Goal: Navigation & Orientation: Find specific page/section

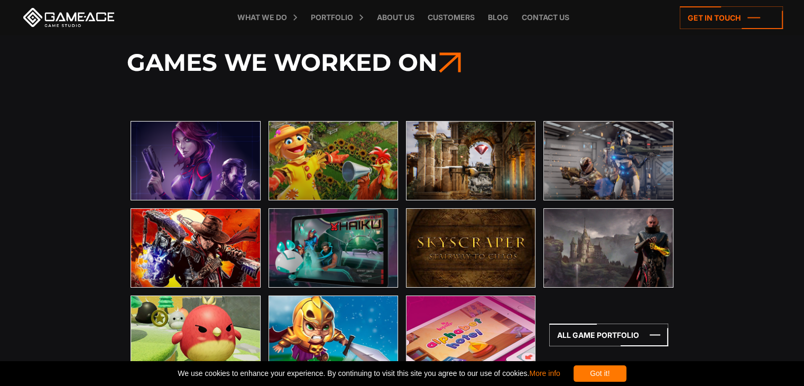
scroll to position [3509, 0]
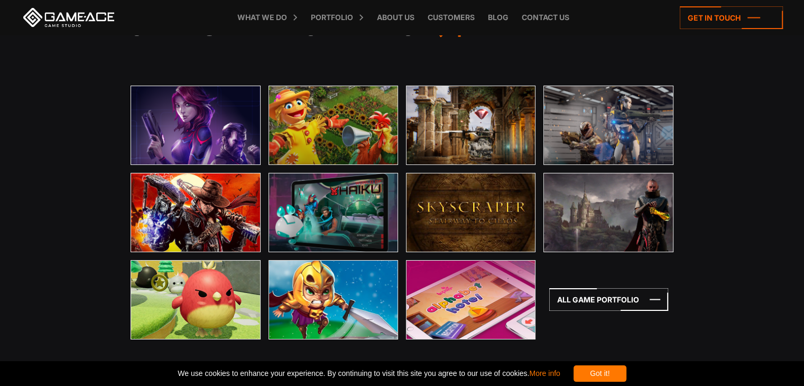
drag, startPoint x: 805, startPoint y: 99, endPoint x: 798, endPoint y: 252, distance: 153.5
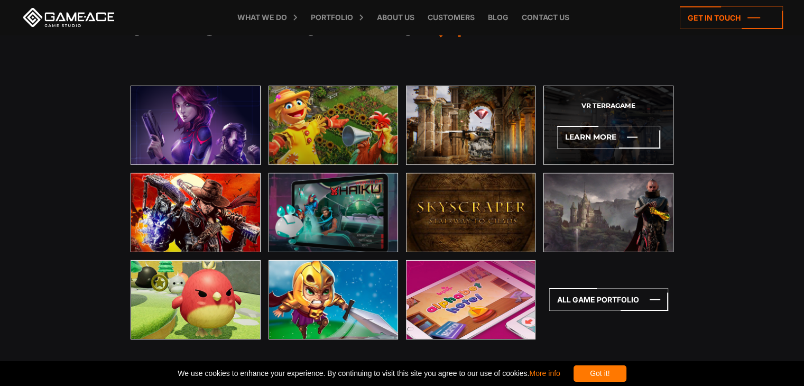
click at [626, 114] on div "VR Terragame Learn More" at bounding box center [607, 125] width 129 height 79
click at [601, 137] on icon at bounding box center [608, 137] width 103 height 23
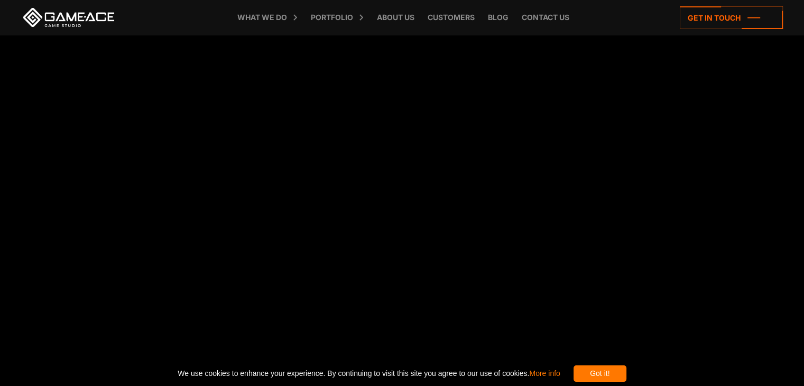
scroll to position [2312, 0]
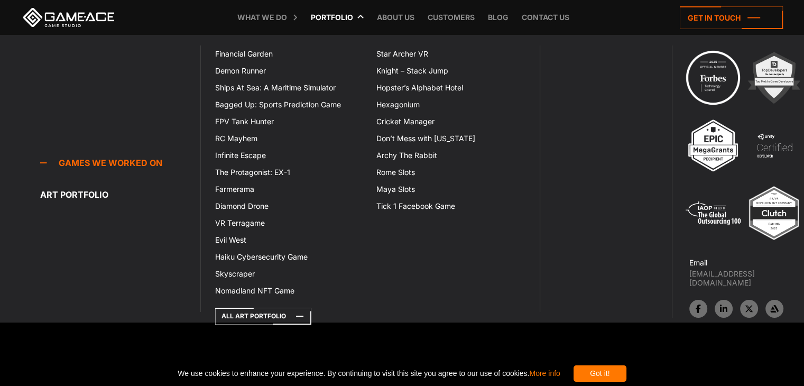
click at [348, 17] on link "Portfolio" at bounding box center [331, 17] width 53 height 35
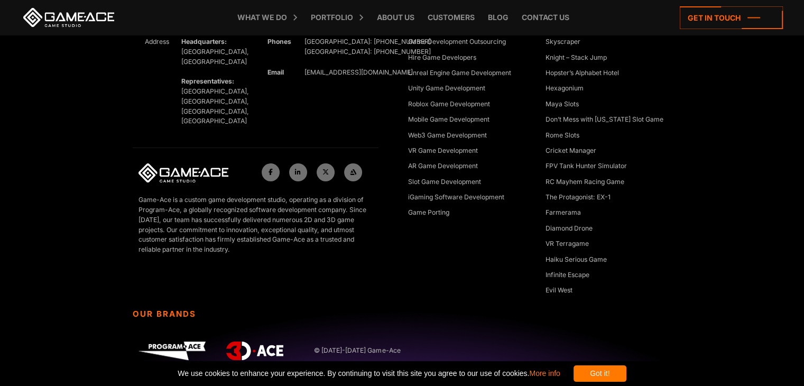
scroll to position [4108, 0]
